Goal: Information Seeking & Learning: Learn about a topic

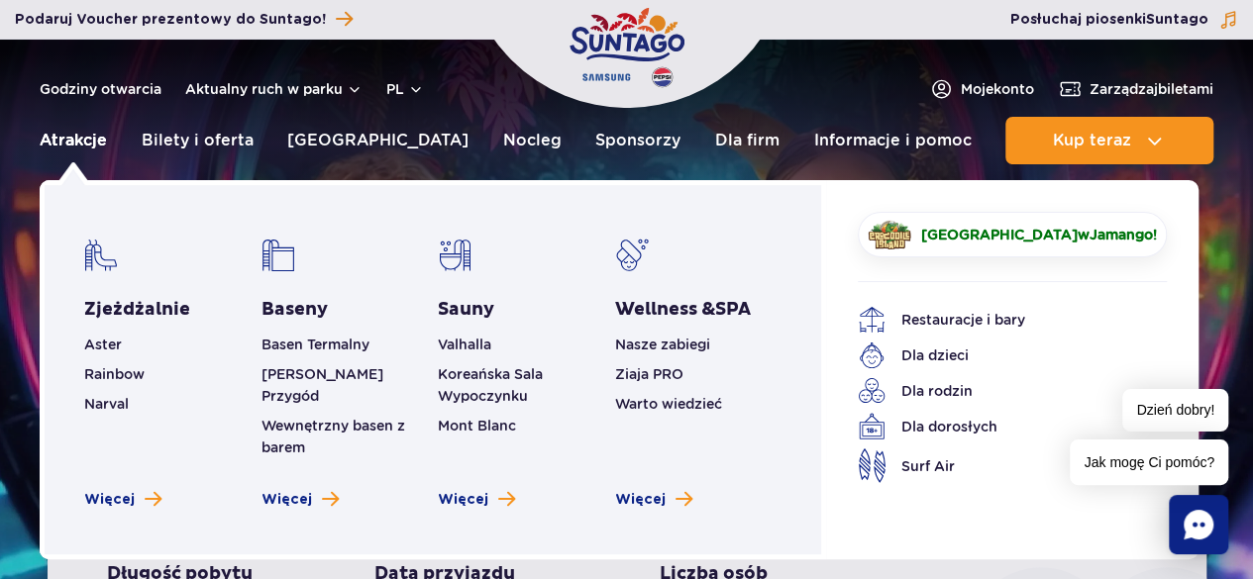
click at [55, 138] on link "Atrakcje" at bounding box center [73, 141] width 67 height 48
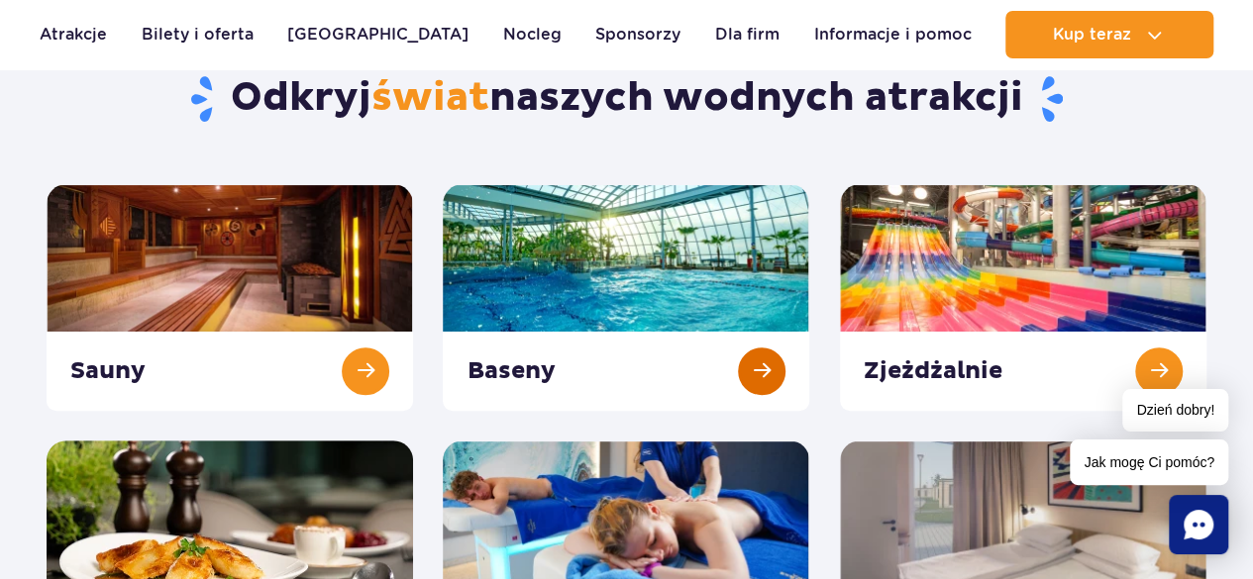
click at [760, 378] on link at bounding box center [626, 297] width 366 height 227
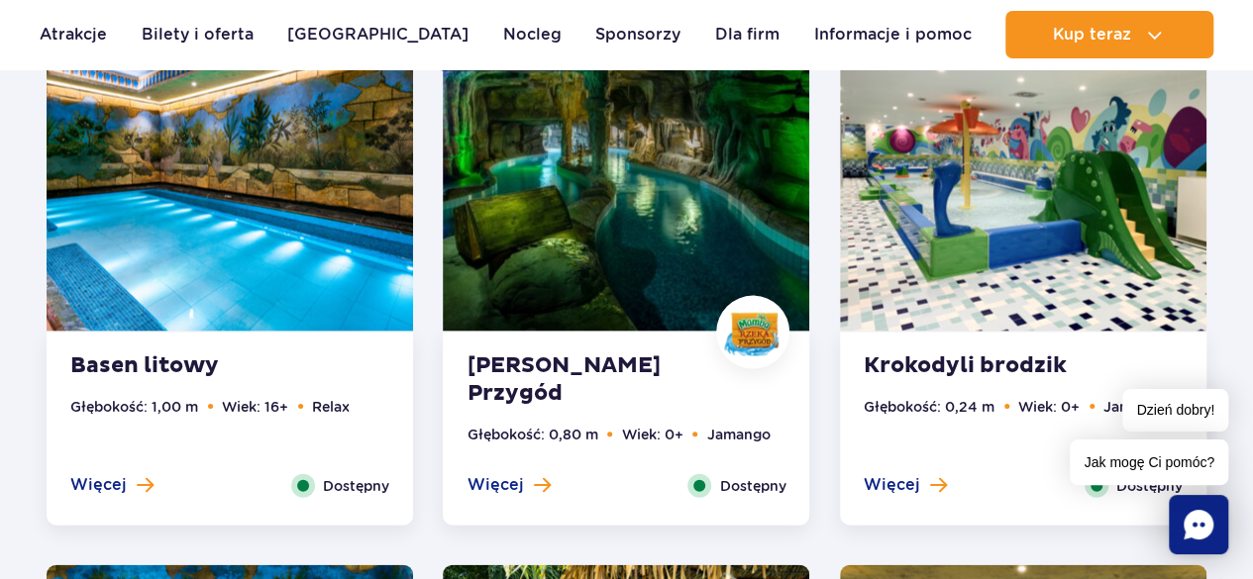
scroll to position [1887, 0]
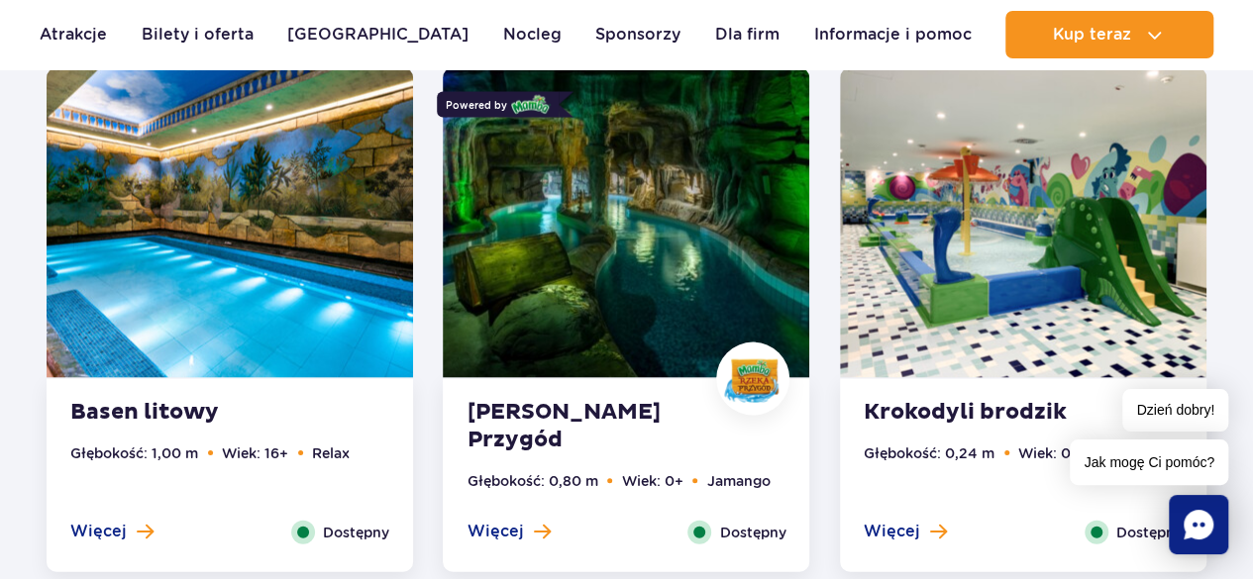
click at [452, 454] on div "Mamba Rzeka Przygód Głębokość: 0,80 m Wiek: 0+ Jamango Więcej Zamknij Dostępny" at bounding box center [626, 475] width 366 height 193
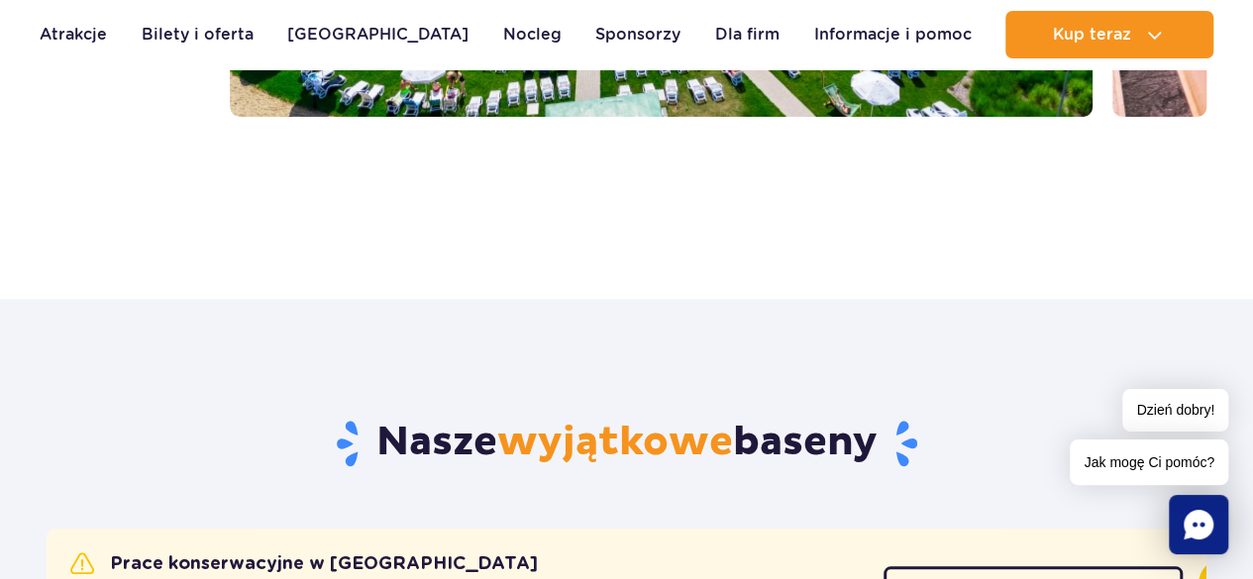
scroll to position [694, 0]
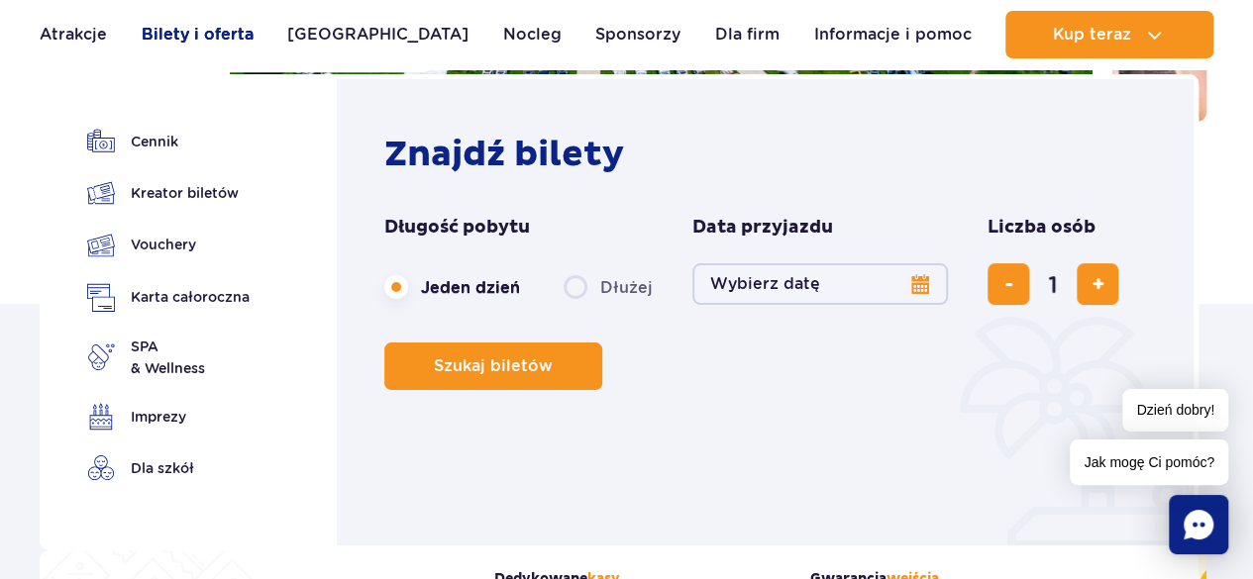
click at [233, 31] on link "Bilety i oferta" at bounding box center [198, 35] width 112 height 48
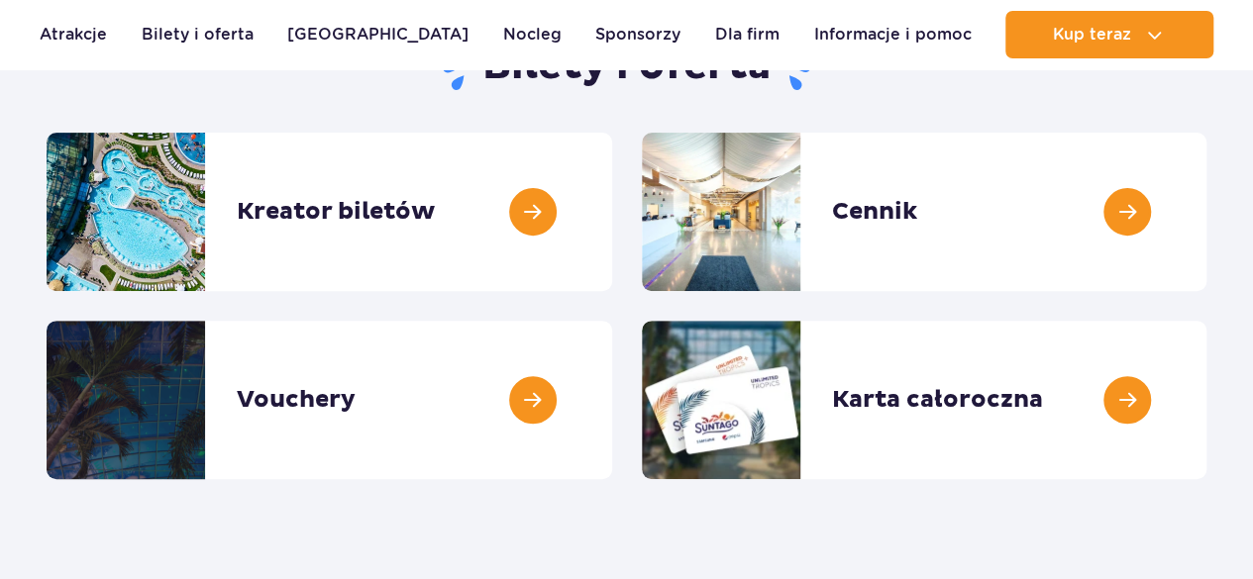
scroll to position [245, 0]
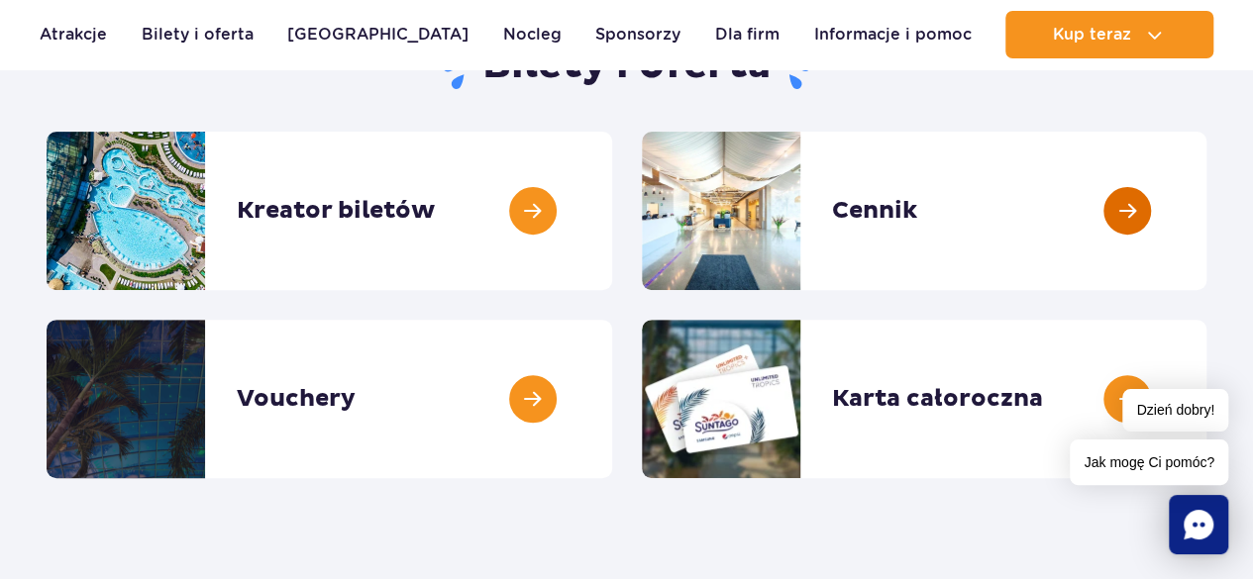
click at [1206, 198] on link at bounding box center [1206, 211] width 0 height 158
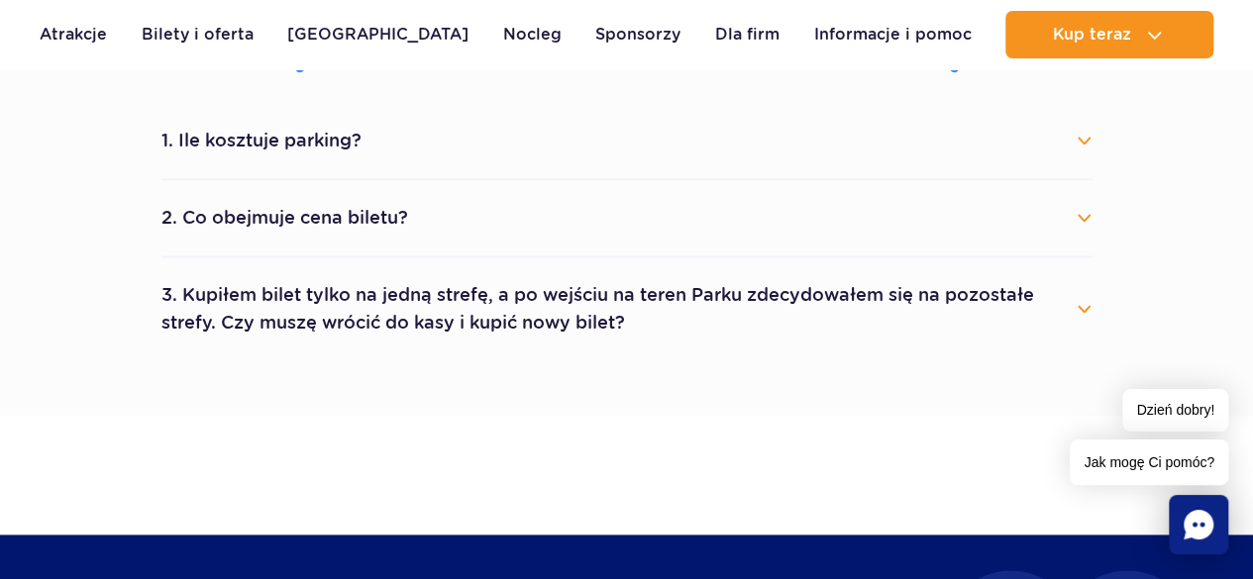
scroll to position [1168, 0]
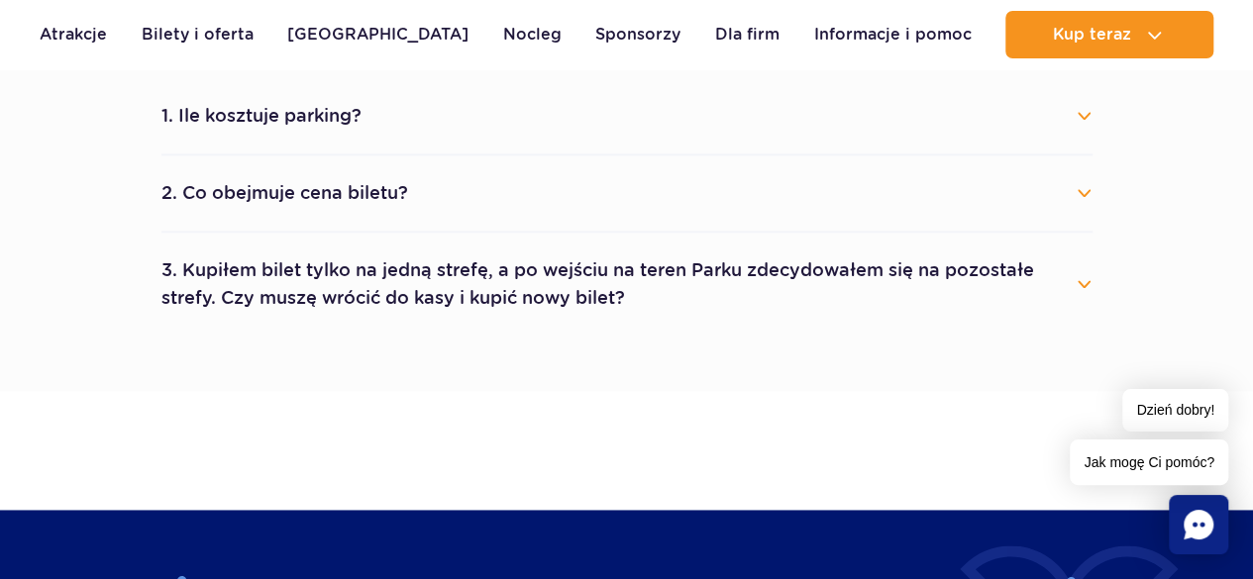
click at [1074, 302] on button "3. Kupiłem bilet tylko na jedną strefę, a po wejściu na teren Parku zdecydowałe…" at bounding box center [626, 284] width 931 height 71
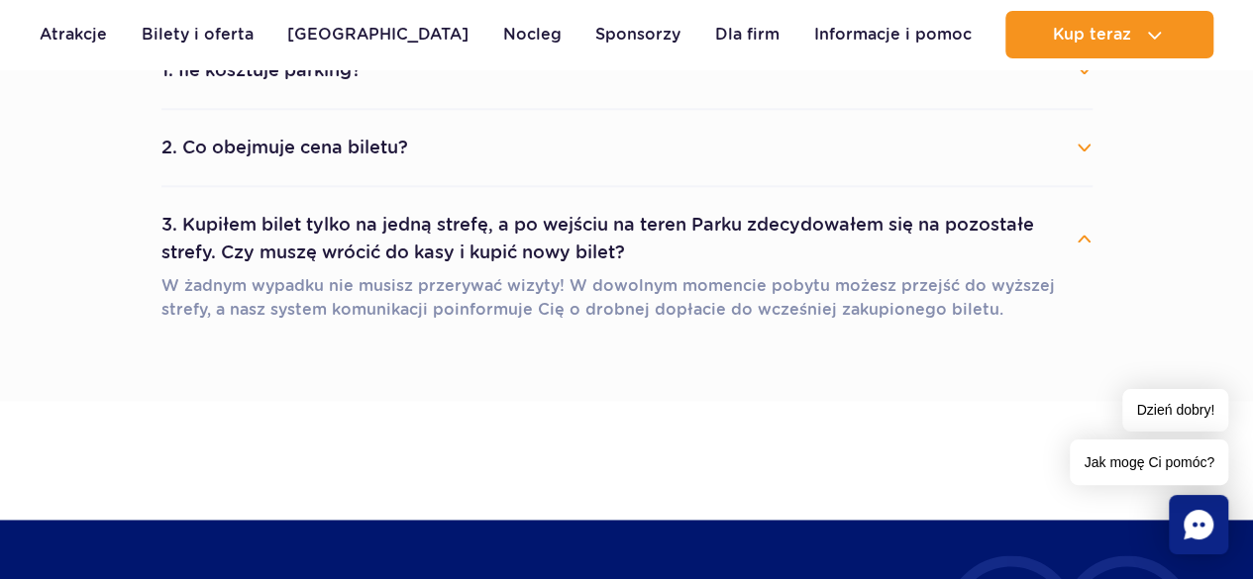
scroll to position [1211, 0]
